Goal: Communication & Community: Connect with others

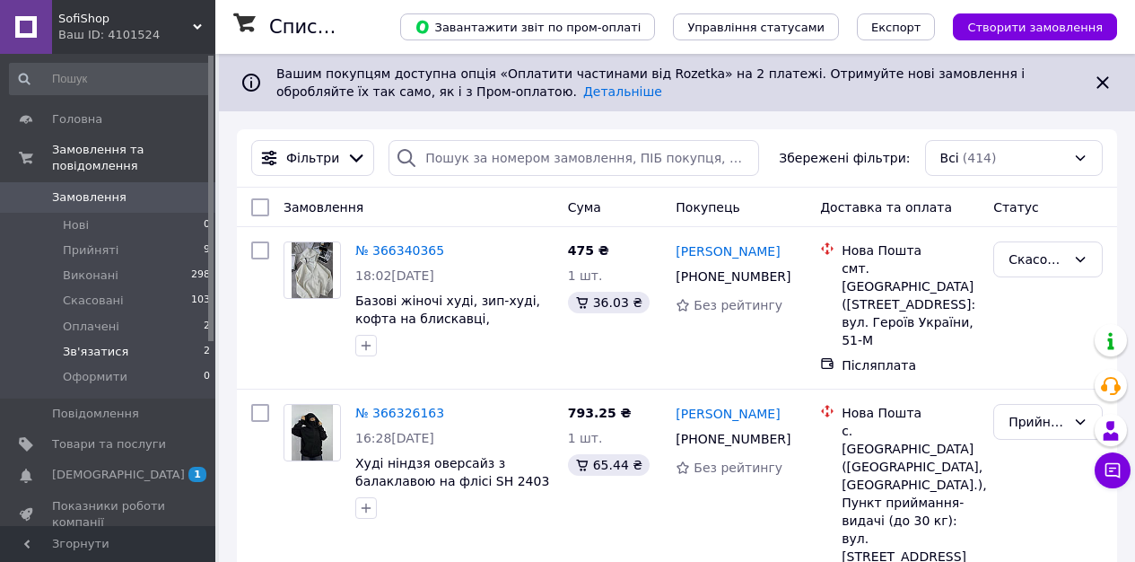
click at [117, 343] on li "Зв'язатися 2" at bounding box center [110, 351] width 221 height 25
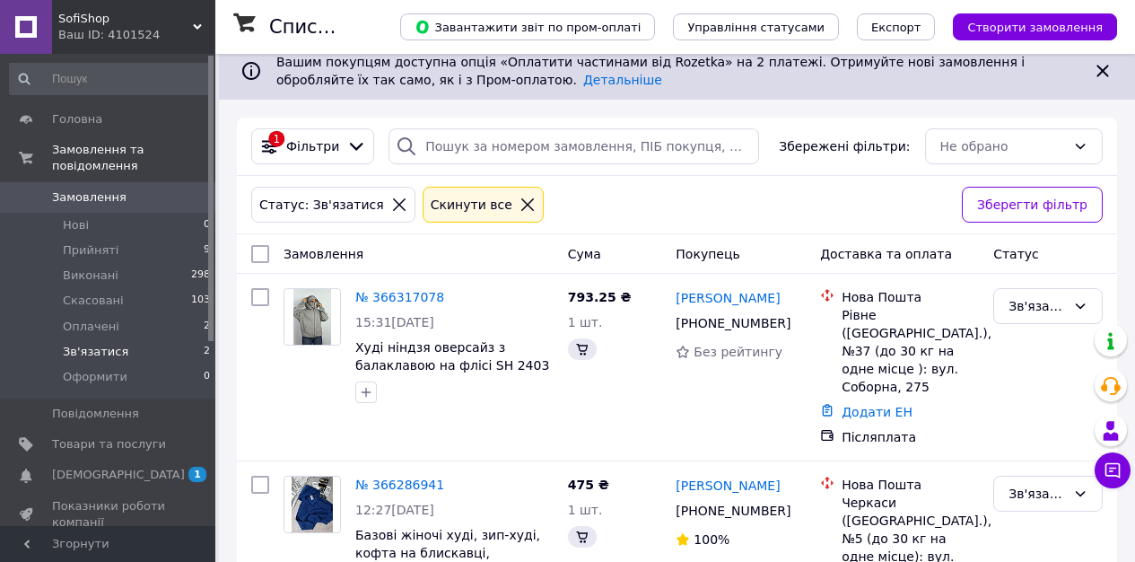
scroll to position [27, 0]
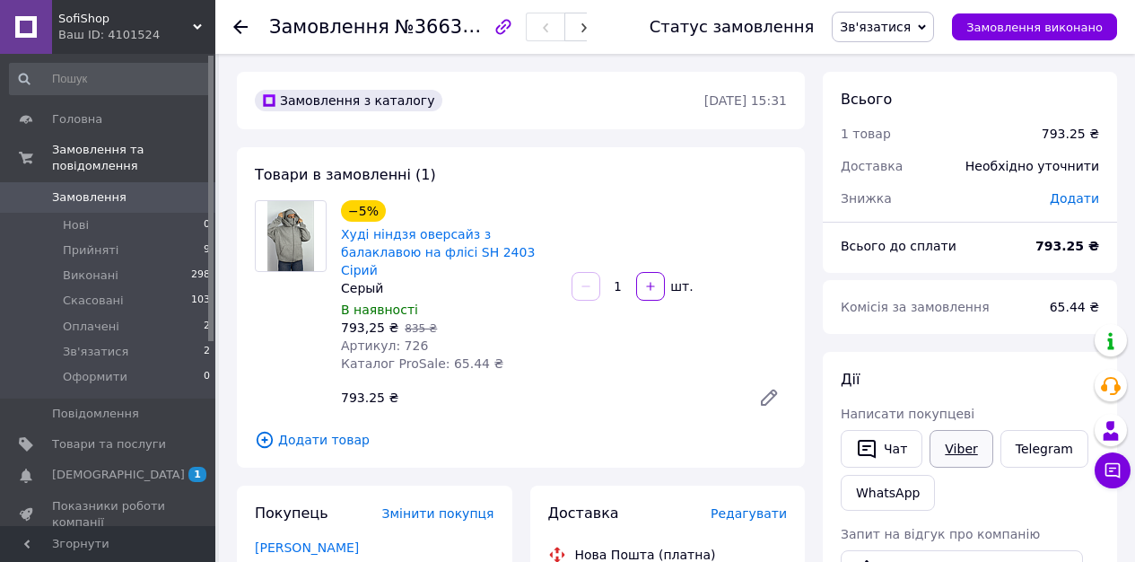
click at [965, 455] on link "Viber" at bounding box center [961, 449] width 63 height 38
